Goal: Information Seeking & Learning: Compare options

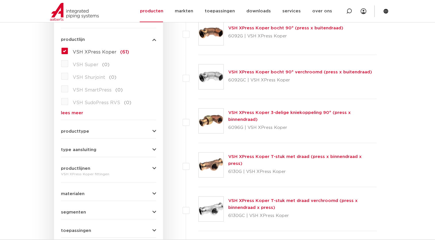
scroll to position [173, 0]
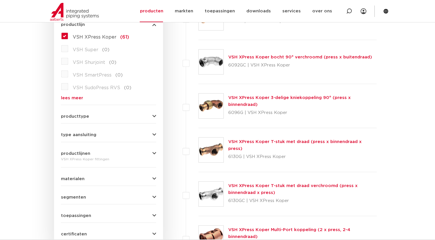
click at [156, 214] on icon "button" at bounding box center [154, 215] width 4 height 4
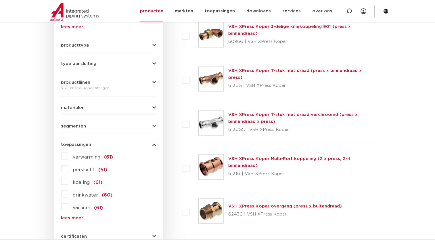
scroll to position [259, 0]
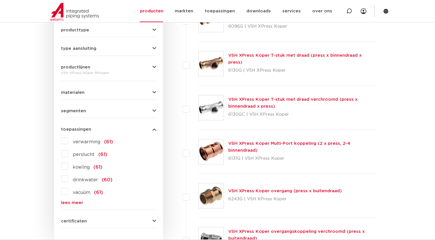
click at [68, 178] on label "drinkwater (60)" at bounding box center [90, 178] width 44 height 9
click at [0, 0] on input "drinkwater (60)" at bounding box center [0, 0] width 0 height 0
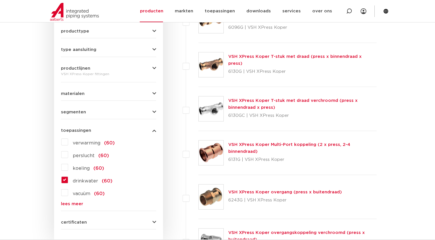
scroll to position [259, 0]
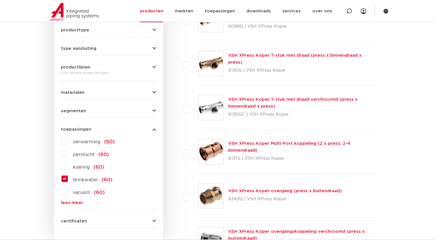
click at [154, 90] on icon "button" at bounding box center [154, 92] width 4 height 4
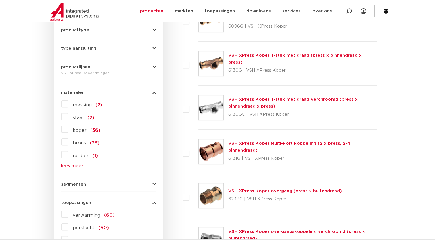
click at [154, 49] on icon "button" at bounding box center [154, 48] width 4 height 4
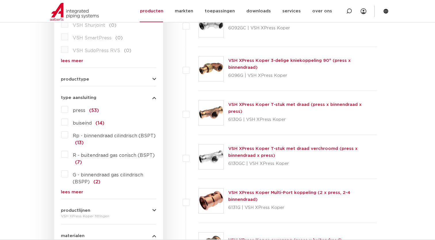
scroll to position [201, 0]
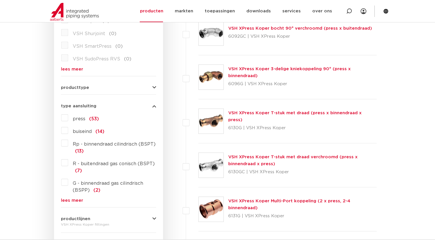
click at [153, 89] on icon "button" at bounding box center [154, 87] width 4 height 4
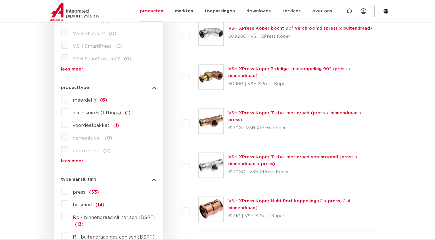
click at [71, 162] on link "lees meer" at bounding box center [108, 161] width 95 height 4
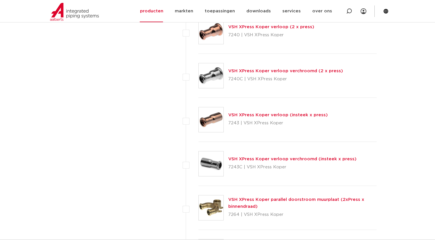
scroll to position [2099, 0]
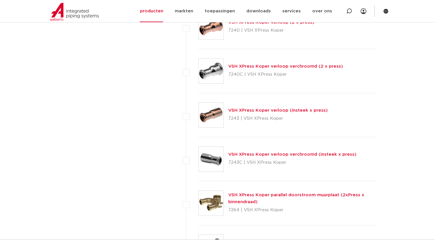
click at [236, 108] on link "VSH XPress Koper verloop (insteek x press)" at bounding box center [277, 110] width 99 height 4
drag, startPoint x: 236, startPoint y: 106, endPoint x: 215, endPoint y: 117, distance: 23.0
click at [216, 117] on img at bounding box center [211, 115] width 25 height 25
click at [231, 110] on div "VSH XPress Koper verloop (insteek x press) 7243 | VSH XPress Koper" at bounding box center [277, 115] width 99 height 16
click at [232, 109] on link "VSH XPress Koper verloop (insteek x press)" at bounding box center [277, 110] width 99 height 4
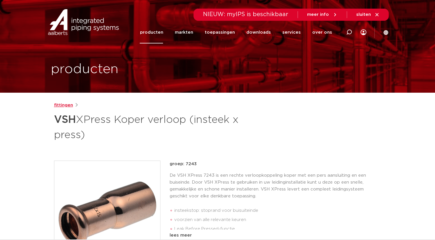
click at [65, 106] on link "fittingen" at bounding box center [63, 105] width 19 height 7
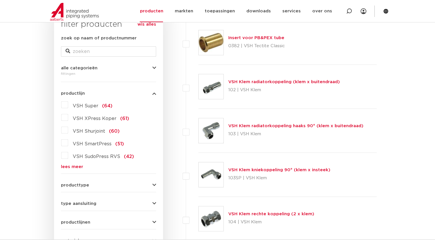
scroll to position [115, 0]
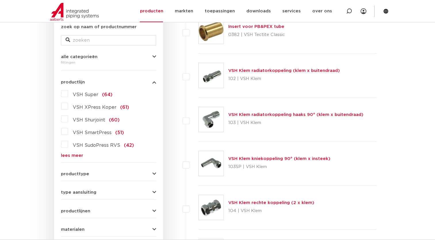
click at [68, 106] on label "VSH XPress Koper (61)" at bounding box center [98, 105] width 61 height 9
click at [0, 0] on input "VSH XPress Koper (61)" at bounding box center [0, 0] width 0 height 0
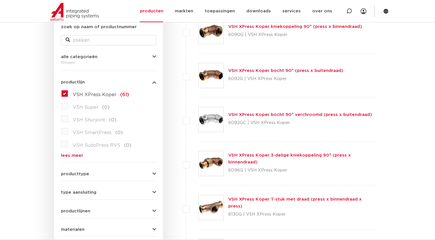
click at [154, 173] on icon "button" at bounding box center [154, 174] width 4 height 4
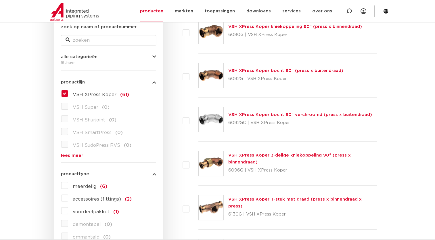
click at [68, 184] on label "meerdelig (6)" at bounding box center [87, 185] width 39 height 9
click at [0, 0] on input "meerdelig (6)" at bounding box center [0, 0] width 0 height 0
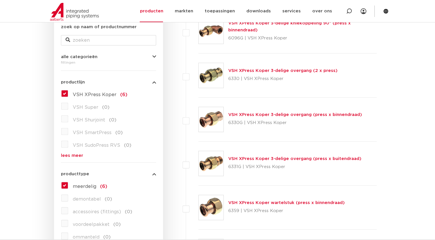
click at [242, 203] on link "VSH XPress Koper wartelstuk (press x binnendraad)" at bounding box center [286, 202] width 116 height 4
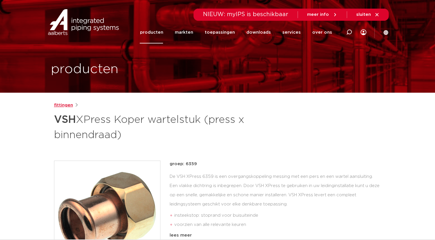
click at [64, 105] on link "fittingen" at bounding box center [63, 105] width 19 height 7
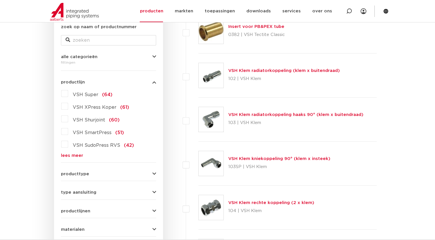
click at [68, 105] on label "VSH XPress Koper (61)" at bounding box center [98, 105] width 61 height 9
click at [0, 0] on input "VSH XPress Koper (61)" at bounding box center [0, 0] width 0 height 0
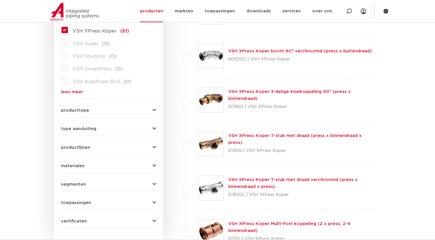
scroll to position [173, 0]
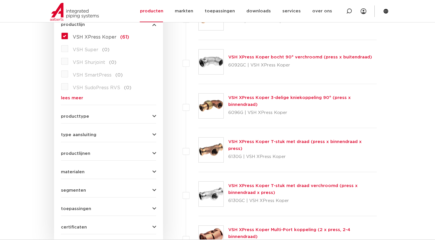
click at [154, 118] on icon "button" at bounding box center [154, 116] width 4 height 4
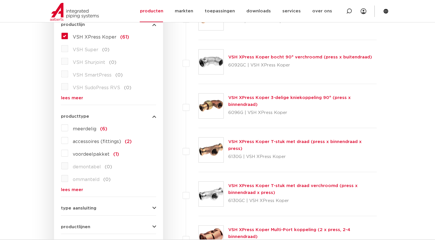
click at [153, 208] on icon "button" at bounding box center [154, 208] width 4 height 4
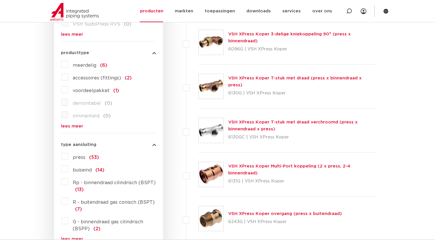
scroll to position [259, 0]
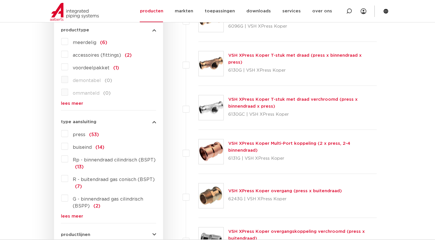
click at [68, 135] on label "press (53)" at bounding box center [83, 133] width 31 height 9
click at [0, 0] on input "press (53)" at bounding box center [0, 0] width 0 height 0
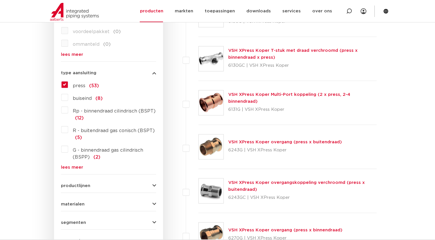
scroll to position [374, 0]
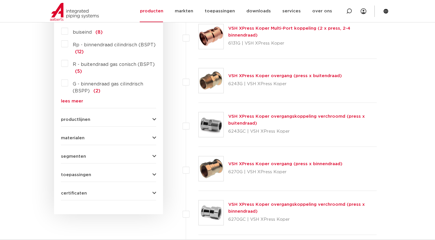
click at [154, 118] on icon "button" at bounding box center [154, 119] width 4 height 4
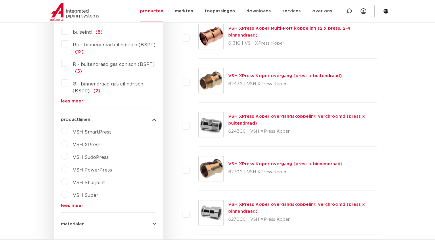
click at [68, 145] on label "VSH XPress" at bounding box center [84, 143] width 32 height 9
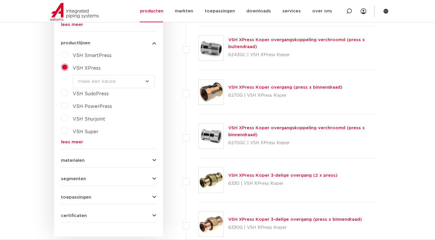
scroll to position [489, 0]
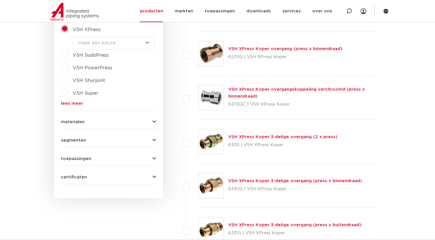
click at [146, 43] on select "maak een keuze VSH XPress RVS 304 fittingen VSH XPress Staalverzinkt fittingen …" at bounding box center [114, 43] width 82 height 13
select select "4450"
click at [73, 37] on select "maak een keuze VSH XPress RVS 304 fittingen VSH XPress Staalverzinkt fittingen …" at bounding box center [114, 43] width 82 height 13
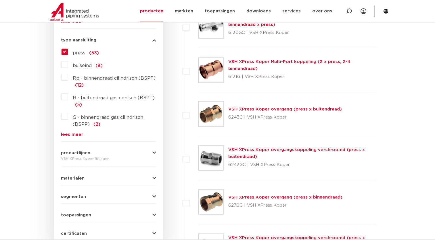
scroll to position [345, 0]
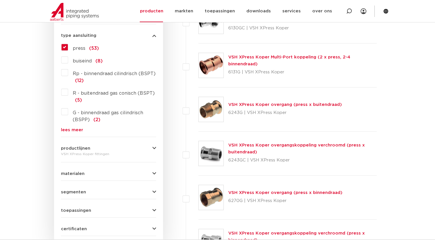
click at [154, 174] on icon "button" at bounding box center [154, 173] width 4 height 4
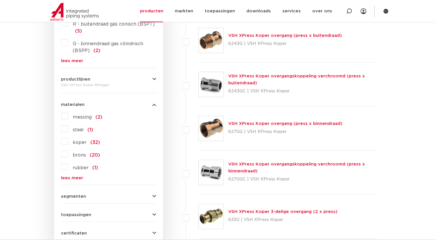
scroll to position [431, 0]
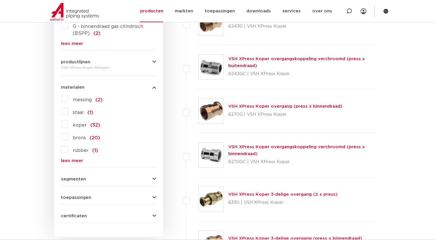
click at [154, 177] on icon "button" at bounding box center [154, 179] width 4 height 4
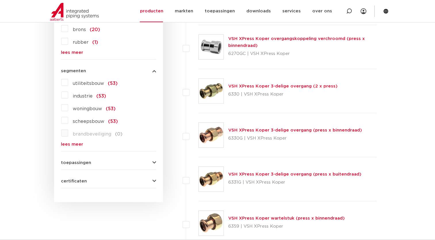
scroll to position [575, 0]
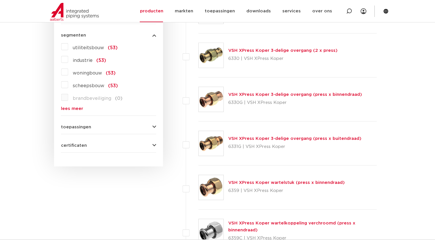
click at [154, 128] on icon "button" at bounding box center [154, 127] width 4 height 4
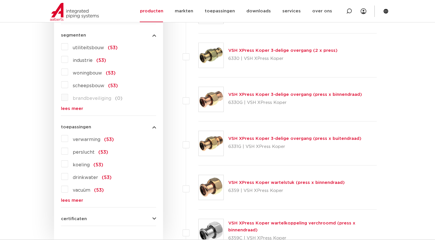
click at [68, 177] on label "drinkwater (53)" at bounding box center [89, 176] width 43 height 9
click at [0, 0] on input "drinkwater (53)" at bounding box center [0, 0] width 0 height 0
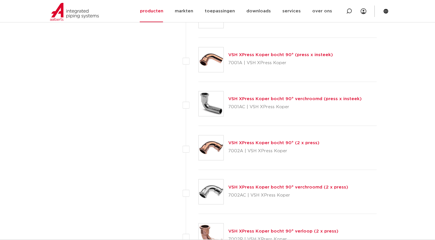
scroll to position [949, 0]
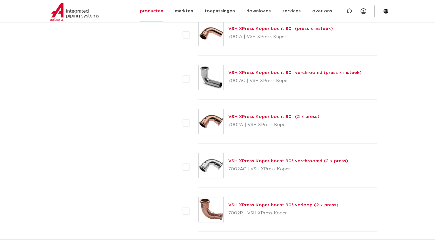
click at [216, 118] on img at bounding box center [211, 121] width 25 height 25
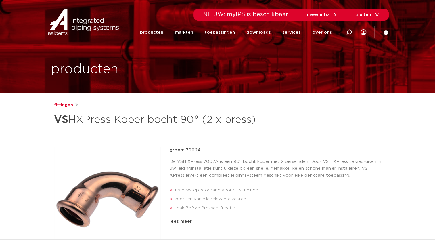
click at [59, 104] on link "fittingen" at bounding box center [63, 105] width 19 height 7
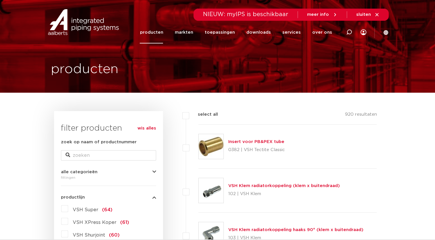
click at [68, 223] on label "VSH XPress Koper (61)" at bounding box center [98, 220] width 61 height 9
click at [0, 0] on input "VSH XPress Koper (61)" at bounding box center [0, 0] width 0 height 0
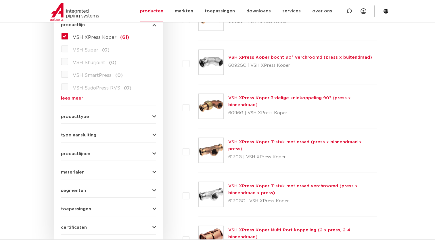
scroll to position [173, 0]
click at [155, 191] on icon "button" at bounding box center [154, 190] width 4 height 4
click at [152, 170] on icon "button" at bounding box center [154, 172] width 4 height 4
click at [154, 152] on icon "button" at bounding box center [154, 153] width 4 height 4
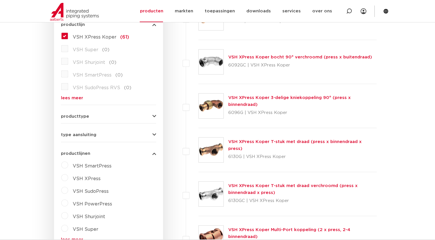
click at [153, 133] on icon "button" at bounding box center [154, 135] width 4 height 4
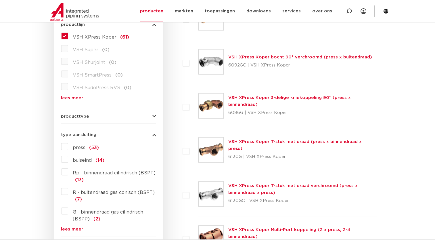
click at [154, 116] on icon "button" at bounding box center [154, 116] width 4 height 4
click at [153, 116] on icon "button" at bounding box center [154, 116] width 4 height 4
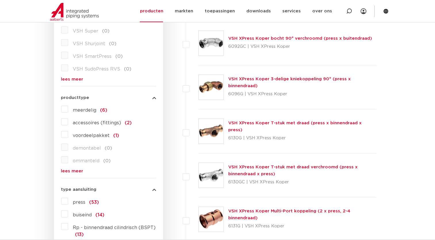
scroll to position [201, 0]
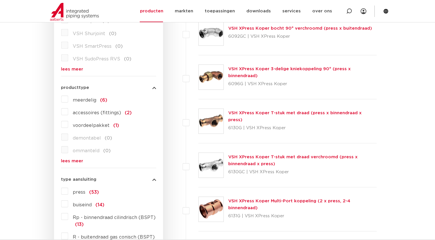
click at [68, 99] on label "meerdelig (6)" at bounding box center [87, 98] width 39 height 9
click at [0, 0] on input "meerdelig (6)" at bounding box center [0, 0] width 0 height 0
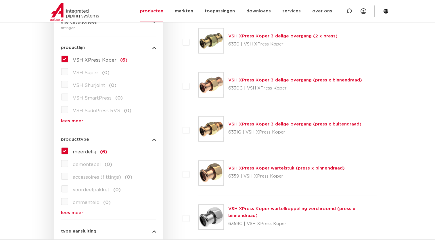
scroll to position [144, 0]
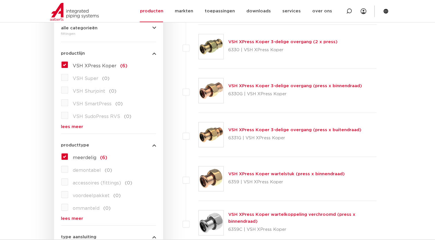
click at [245, 173] on link "VSH XPress Koper wartelstuk (press x binnendraad)" at bounding box center [286, 174] width 116 height 4
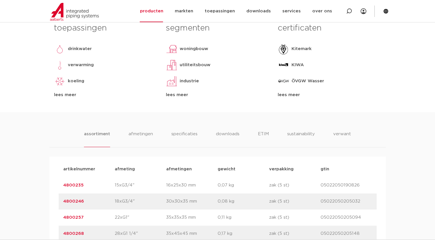
scroll to position [316, 0]
